Goal: Information Seeking & Learning: Learn about a topic

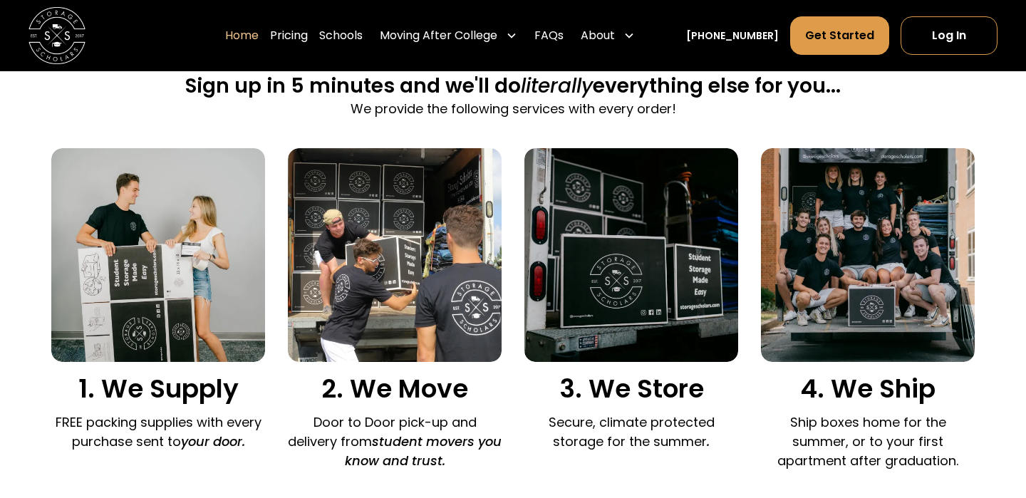
scroll to position [910, 0]
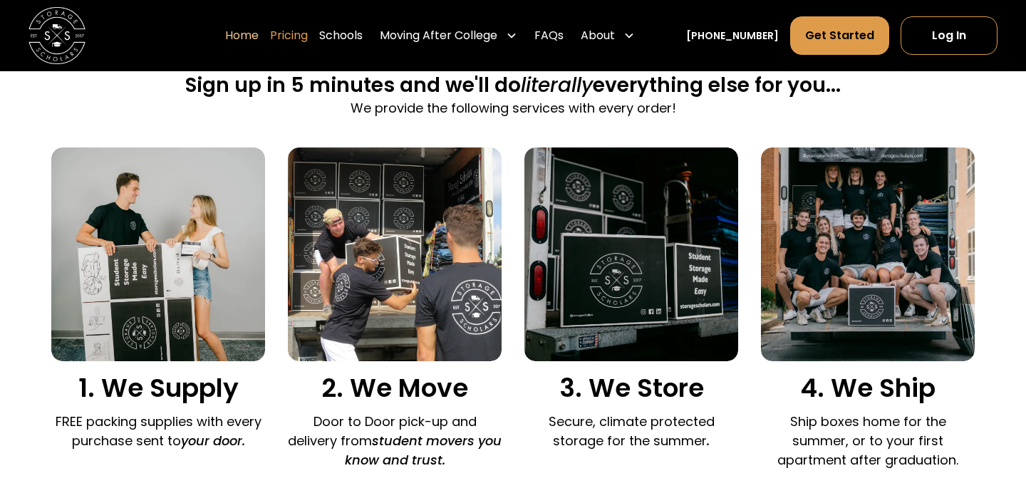
click at [302, 43] on link "Pricing" at bounding box center [289, 36] width 38 height 40
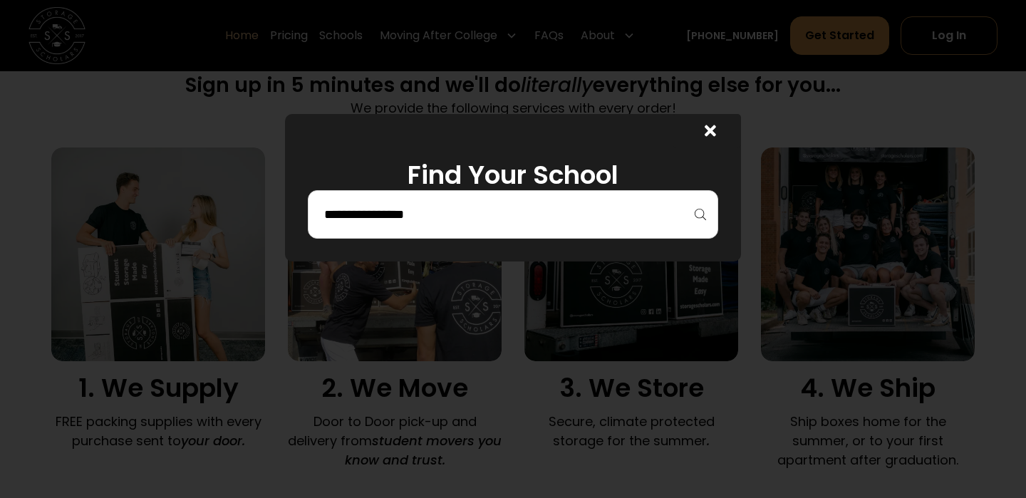
click at [491, 237] on div at bounding box center [513, 214] width 410 height 48
click at [491, 224] on input "search" at bounding box center [513, 214] width 380 height 24
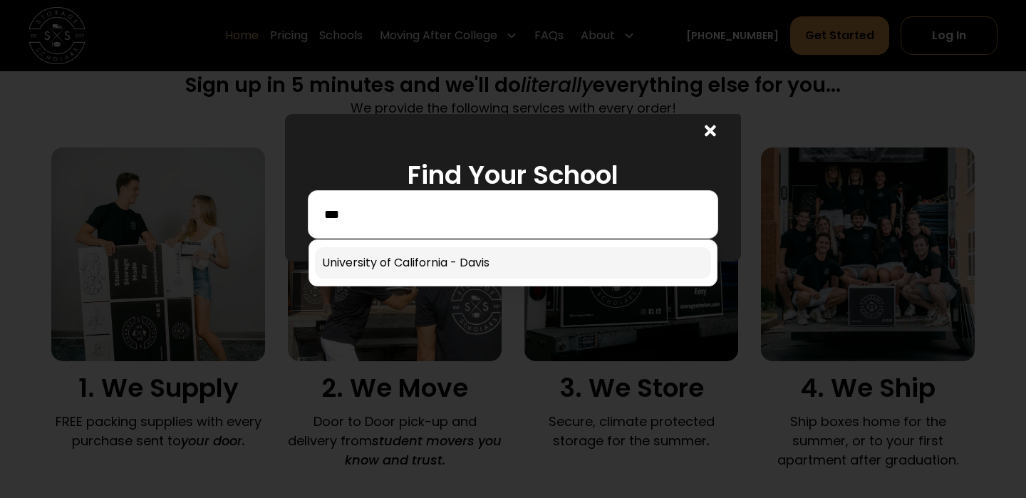
type input "**"
click at [506, 270] on link at bounding box center [513, 262] width 396 height 31
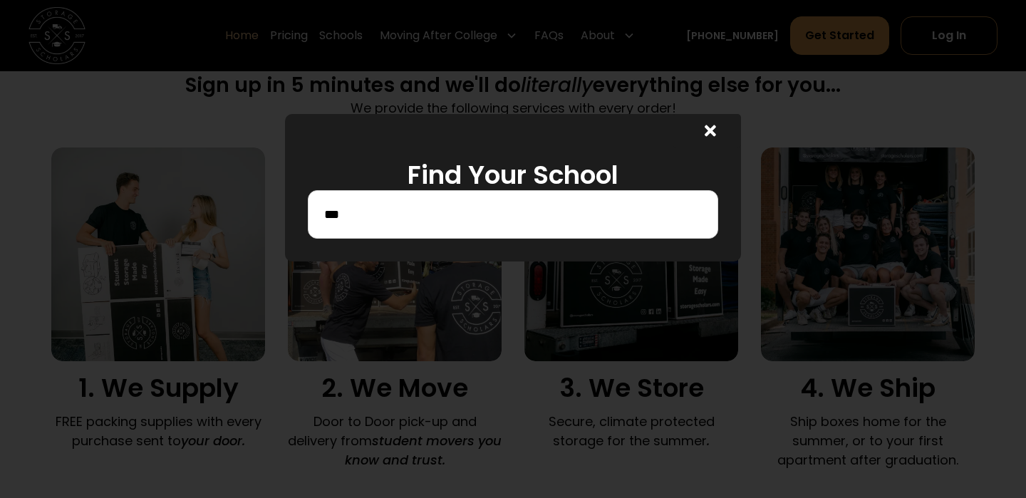
click at [519, 209] on input "**" at bounding box center [513, 214] width 380 height 24
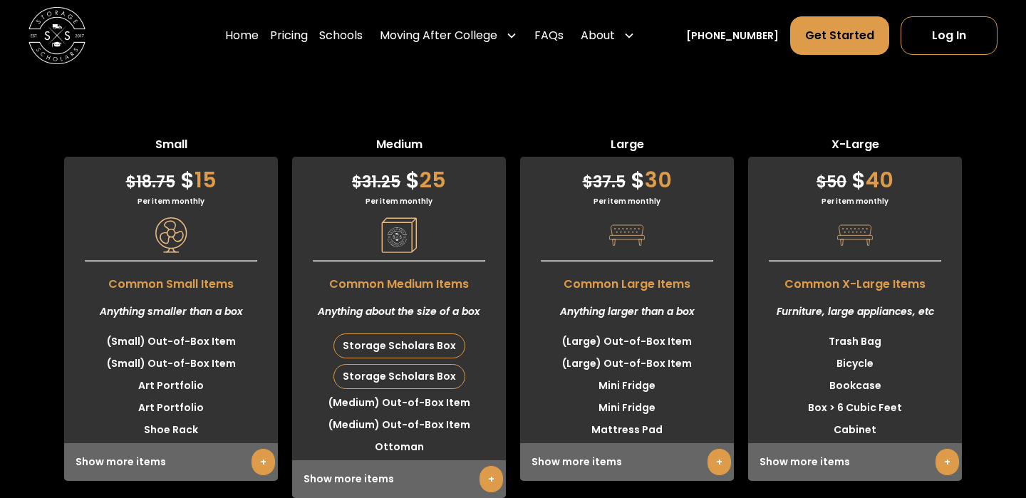
scroll to position [3589, 0]
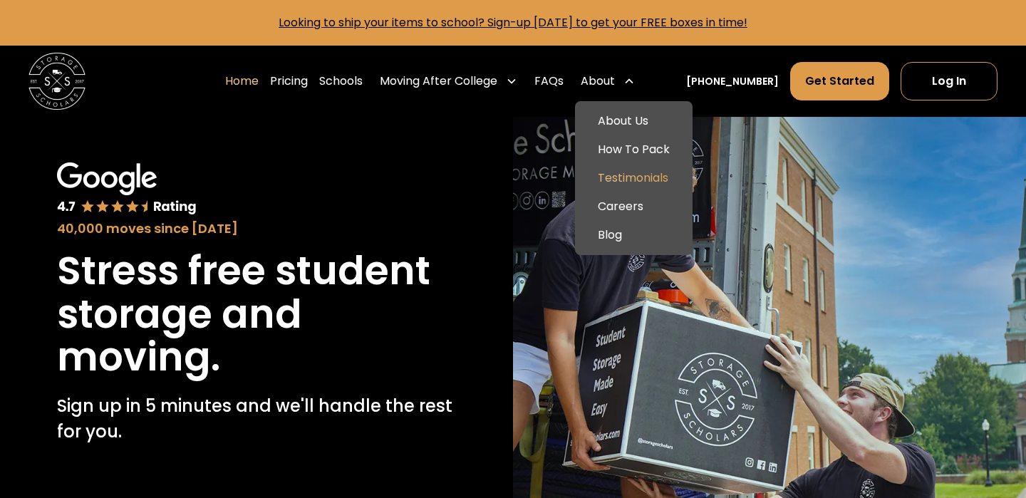
click at [656, 188] on link "Testimonials" at bounding box center [634, 178] width 106 height 28
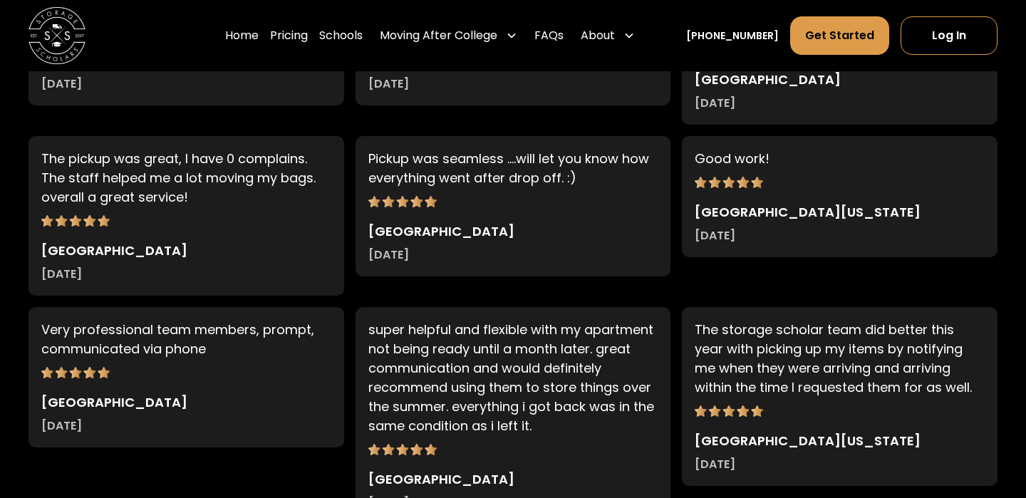
scroll to position [4364, 0]
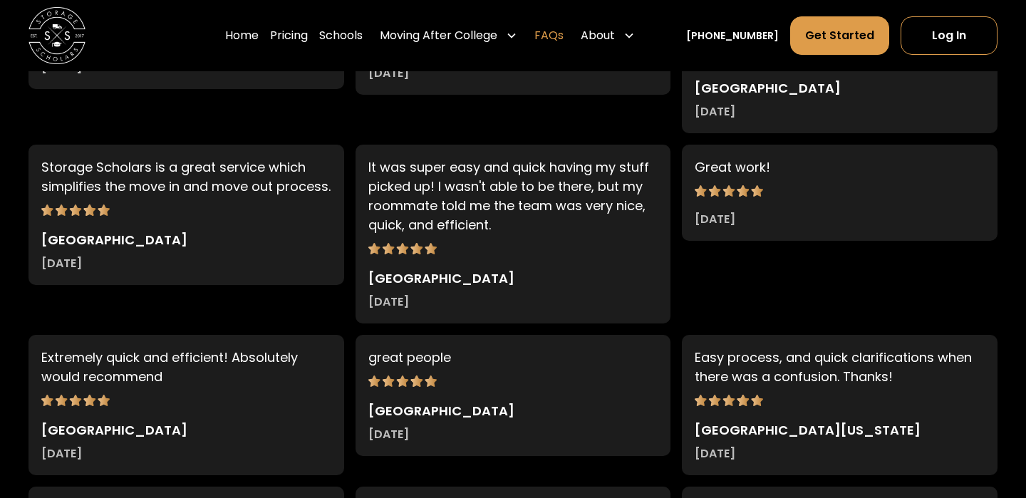
click at [564, 41] on link "FAQs" at bounding box center [548, 36] width 29 height 40
